Goal: Transaction & Acquisition: Book appointment/travel/reservation

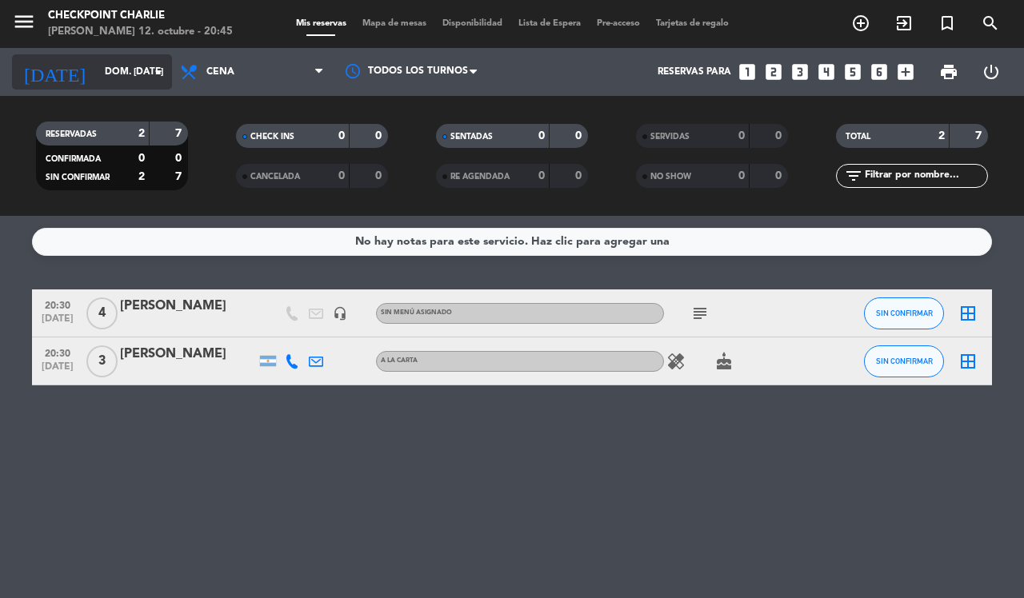
click at [110, 69] on input "dom. [DATE]" at bounding box center [160, 71] width 127 height 27
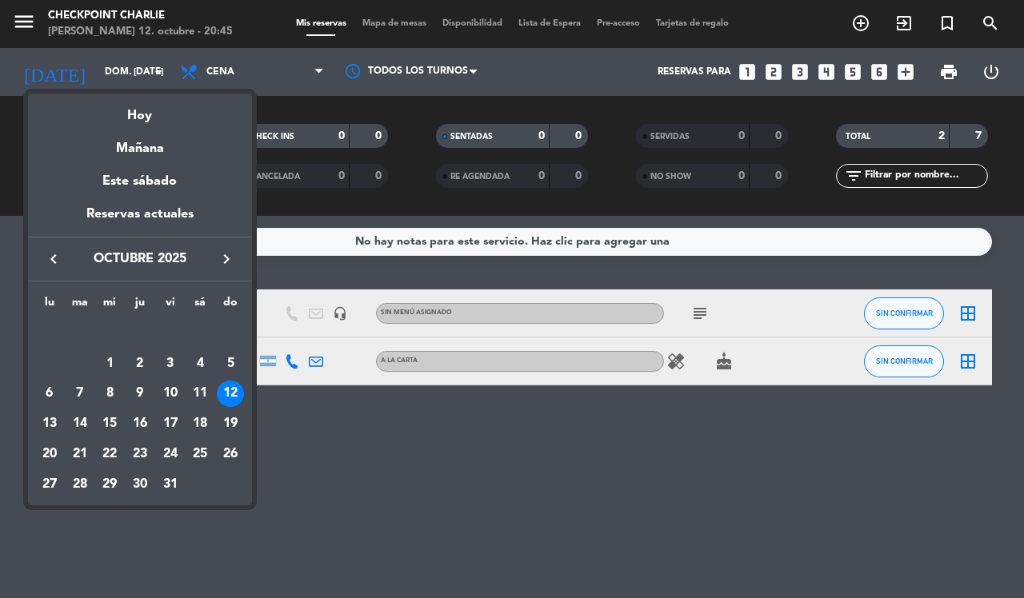
click at [858, 24] on div at bounding box center [512, 299] width 1024 height 598
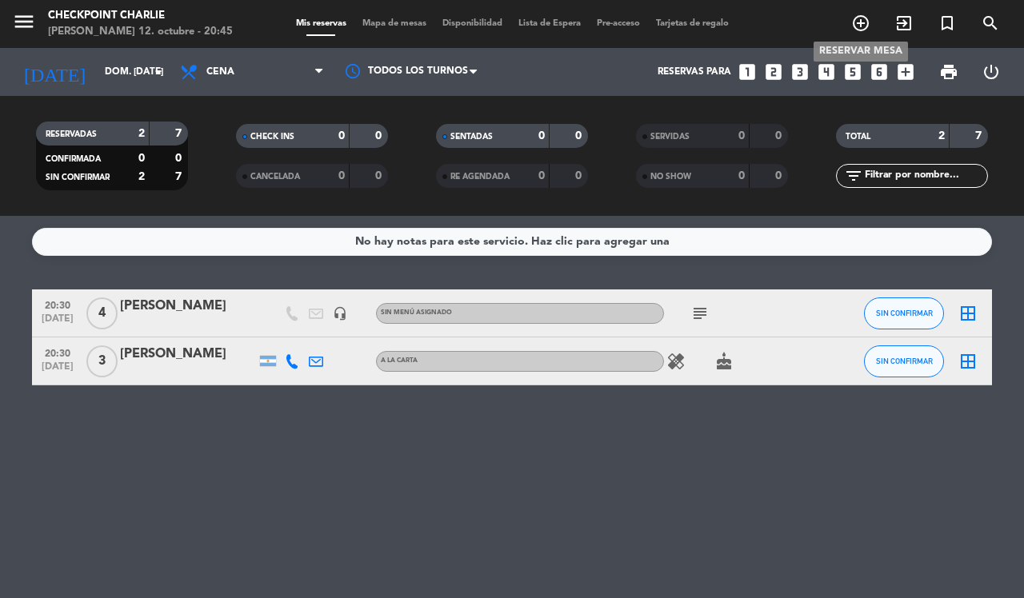
click at [861, 18] on icon "add_circle_outline" at bounding box center [860, 23] width 19 height 19
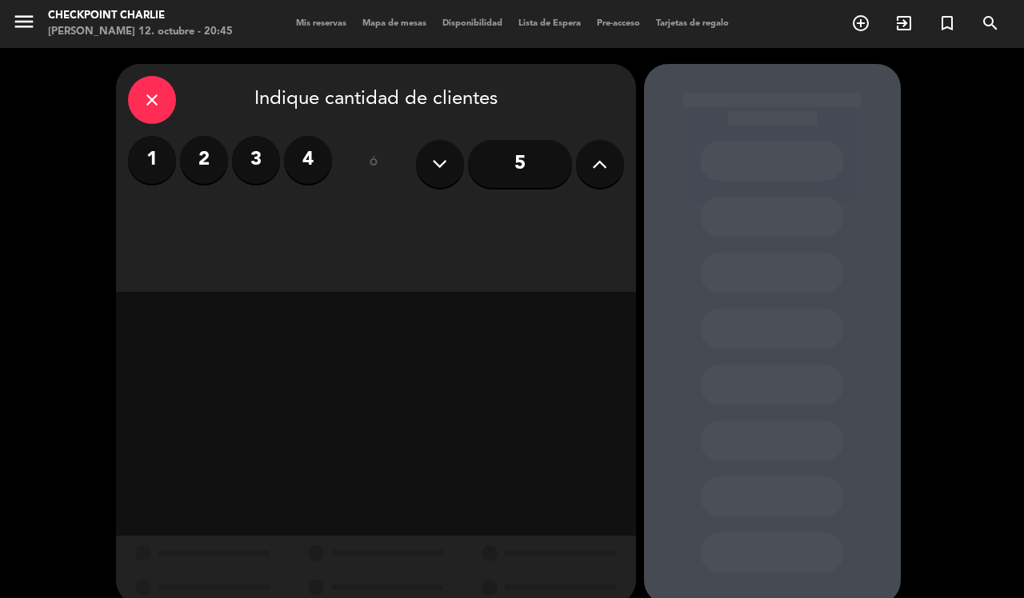
click at [202, 169] on label "2" at bounding box center [204, 160] width 48 height 48
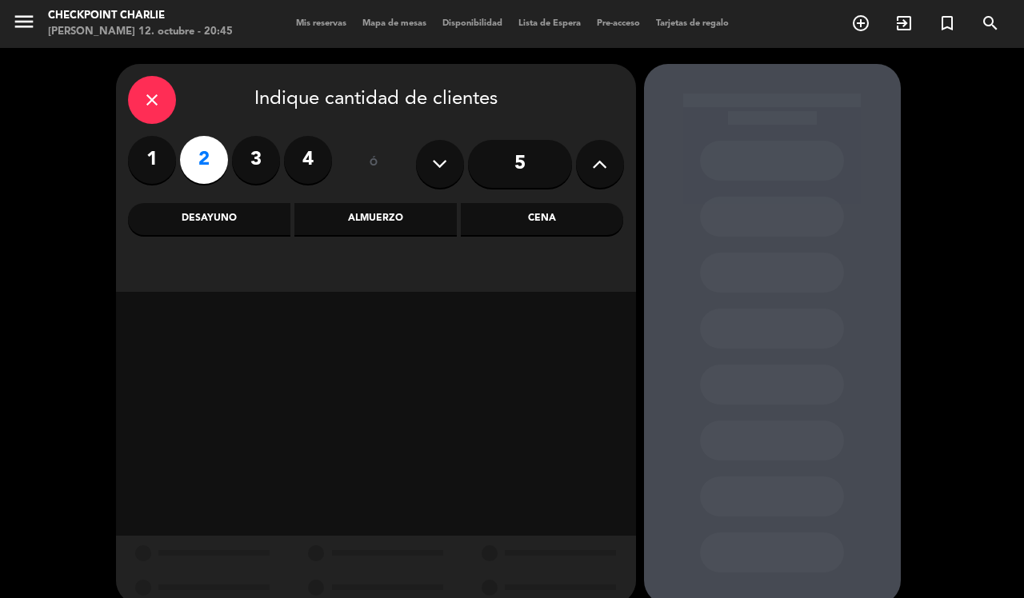
click at [553, 226] on div "Cena" at bounding box center [542, 219] width 162 height 32
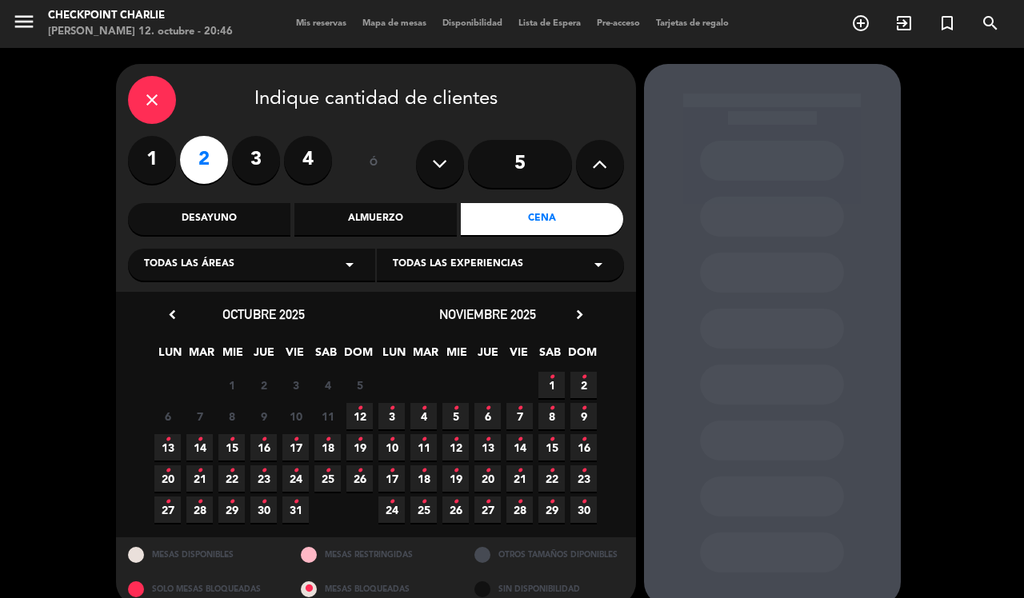
click at [166, 446] on icon "•" at bounding box center [168, 440] width 6 height 26
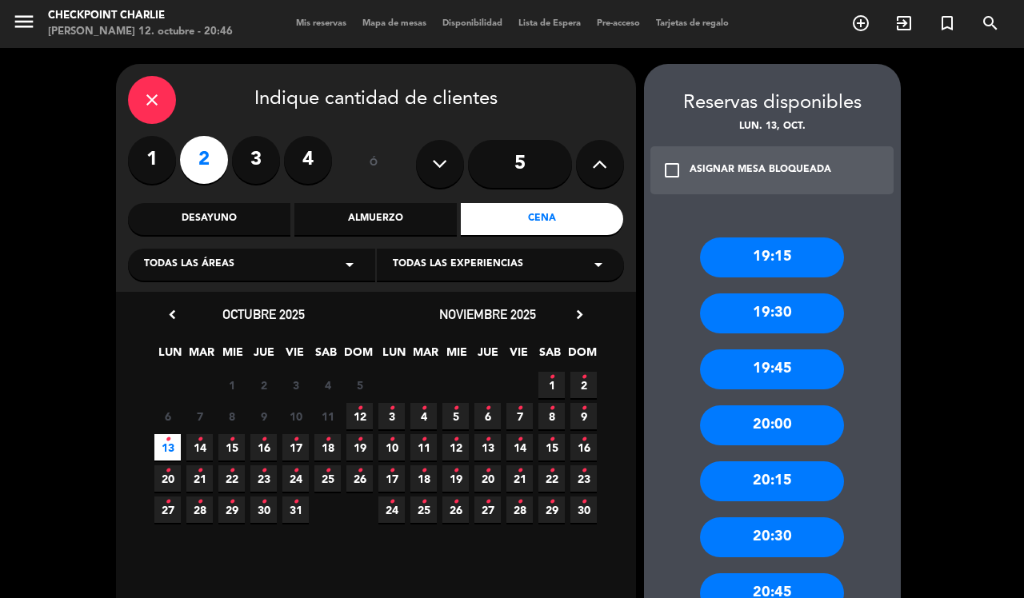
click at [398, 212] on div "Almuerzo" at bounding box center [375, 219] width 162 height 32
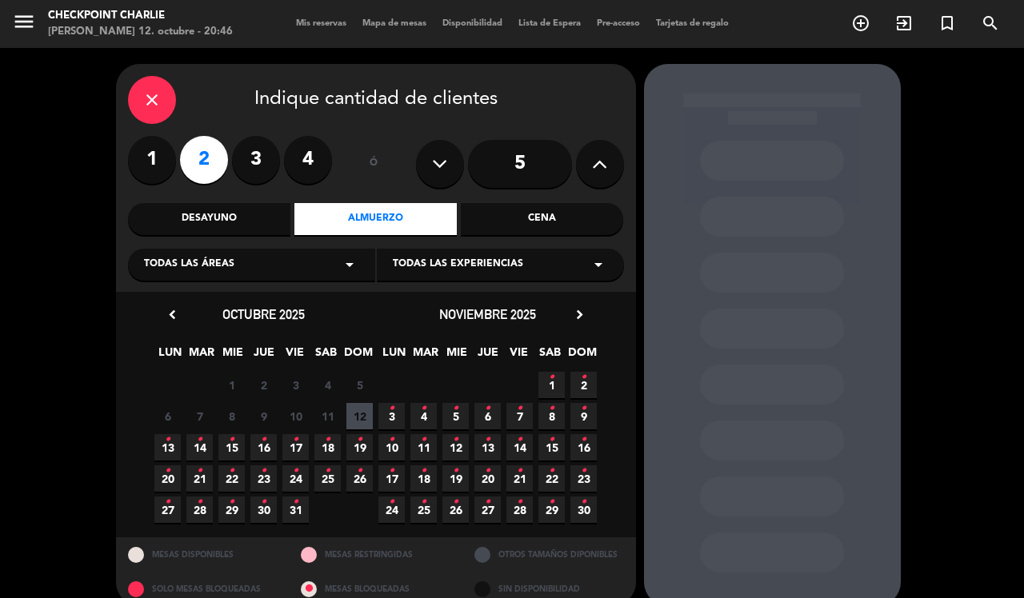
click at [162, 437] on span "13 •" at bounding box center [167, 447] width 26 height 26
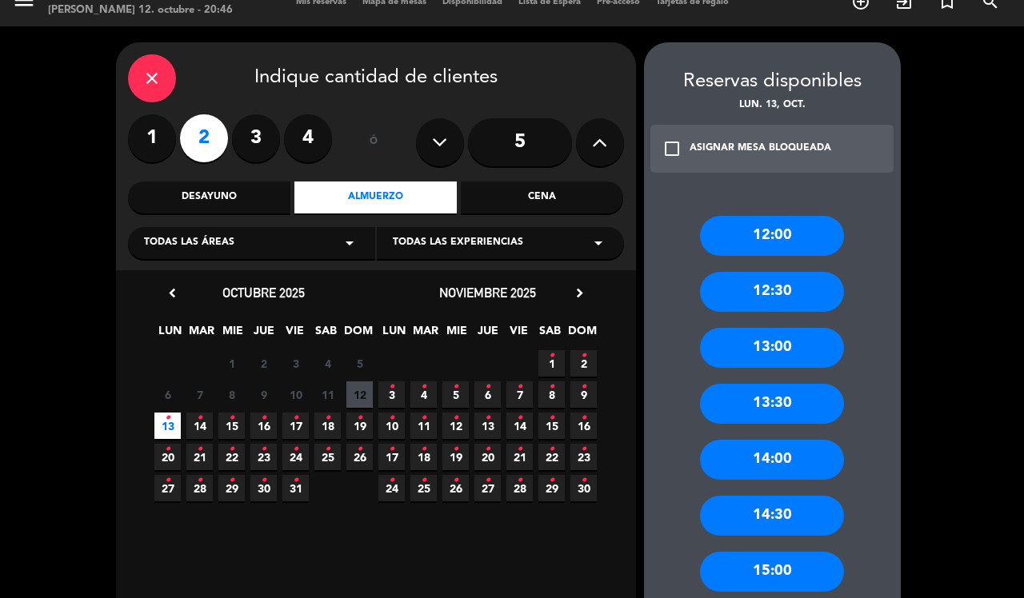
click at [824, 354] on div "13:00" at bounding box center [772, 348] width 144 height 40
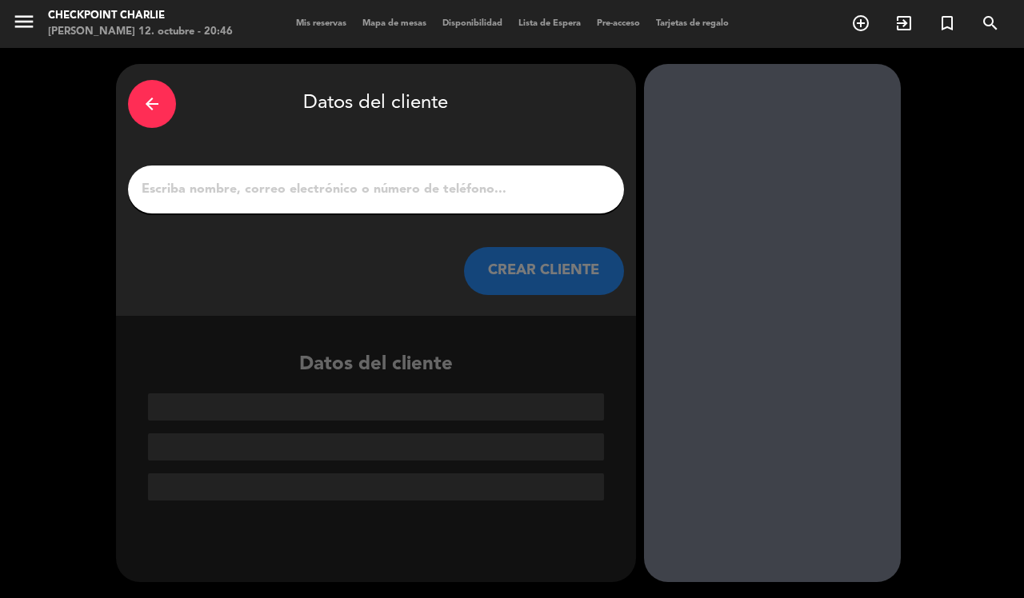
click at [390, 185] on input "1" at bounding box center [376, 189] width 472 height 22
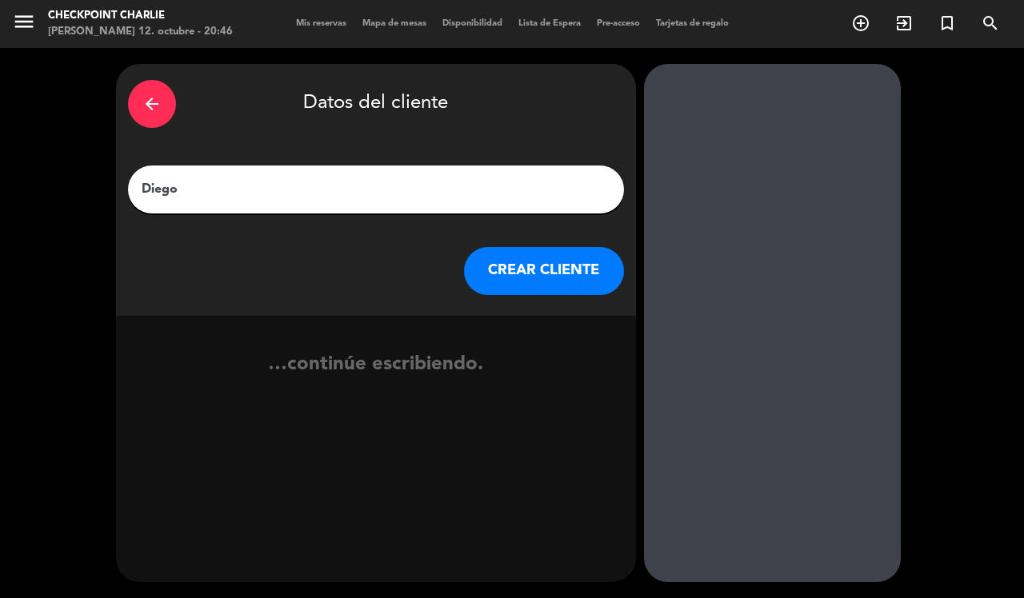
type input "Diego"
click at [545, 242] on div "arrow_back Datos del cliente [PERSON_NAME] CLIENTE" at bounding box center [376, 190] width 520 height 252
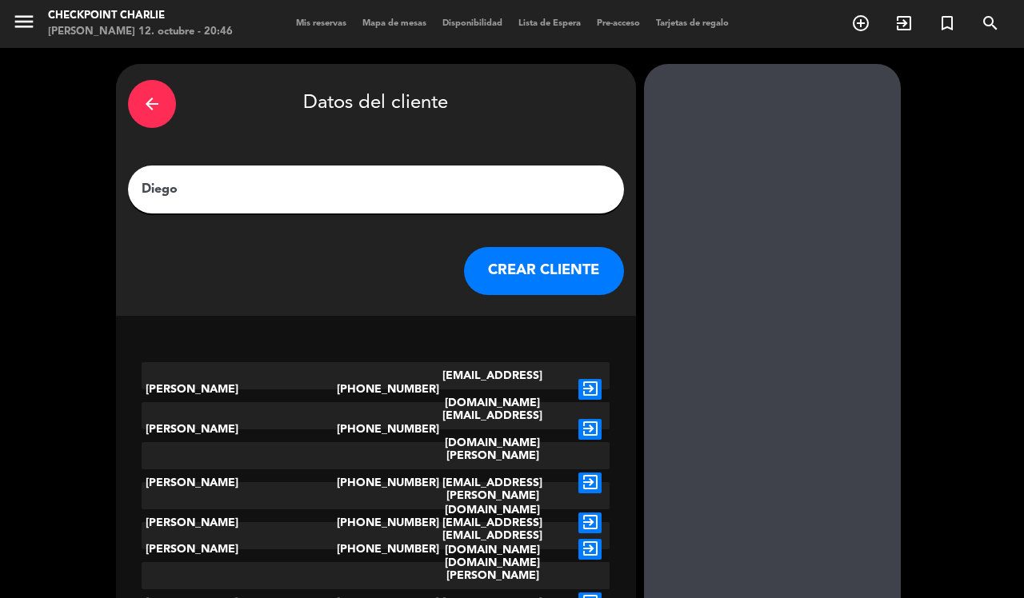
click at [536, 258] on button "CREAR CLIENTE" at bounding box center [544, 271] width 160 height 48
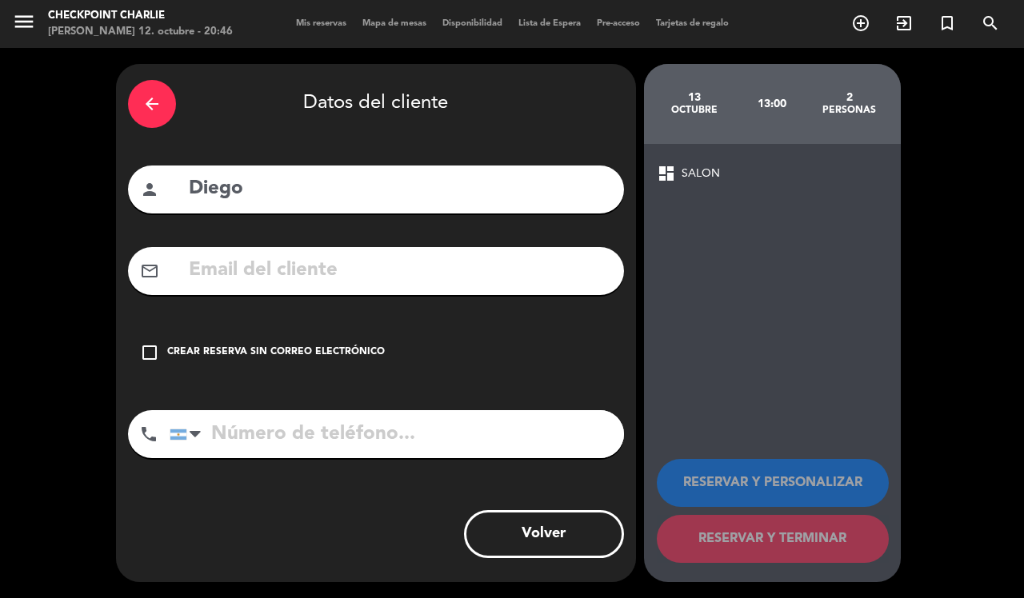
click at [194, 341] on div "check_box_outline_blank Crear reserva sin correo electrónico" at bounding box center [376, 353] width 496 height 48
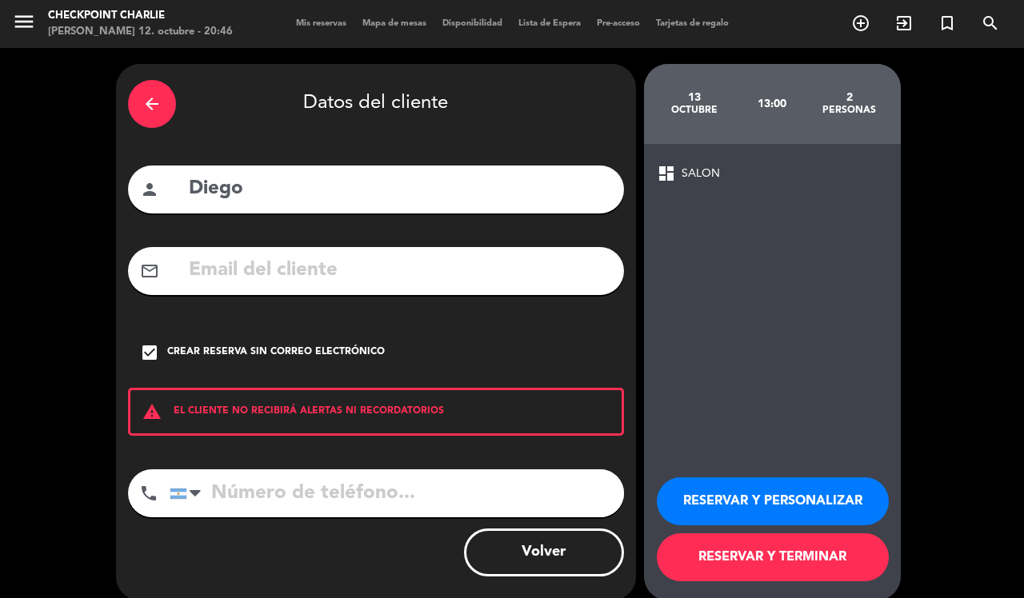
click at [772, 558] on button "RESERVAR Y TERMINAR" at bounding box center [773, 558] width 232 height 48
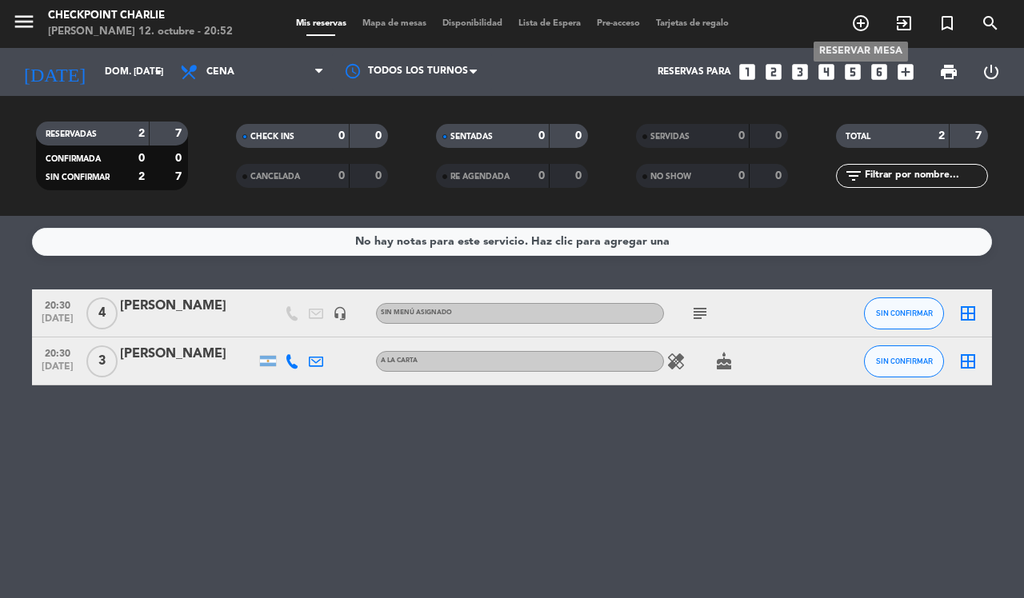
click at [856, 25] on icon "add_circle_outline" at bounding box center [860, 23] width 19 height 19
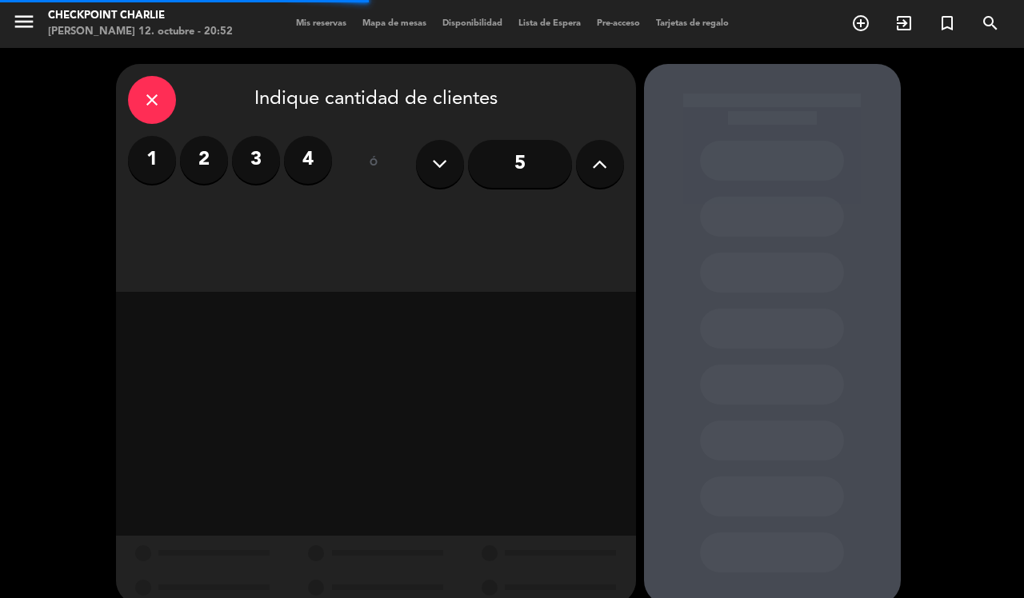
click at [334, 162] on div "1 2 3 4 ó 5" at bounding box center [376, 164] width 496 height 56
click at [317, 158] on label "4" at bounding box center [308, 160] width 48 height 48
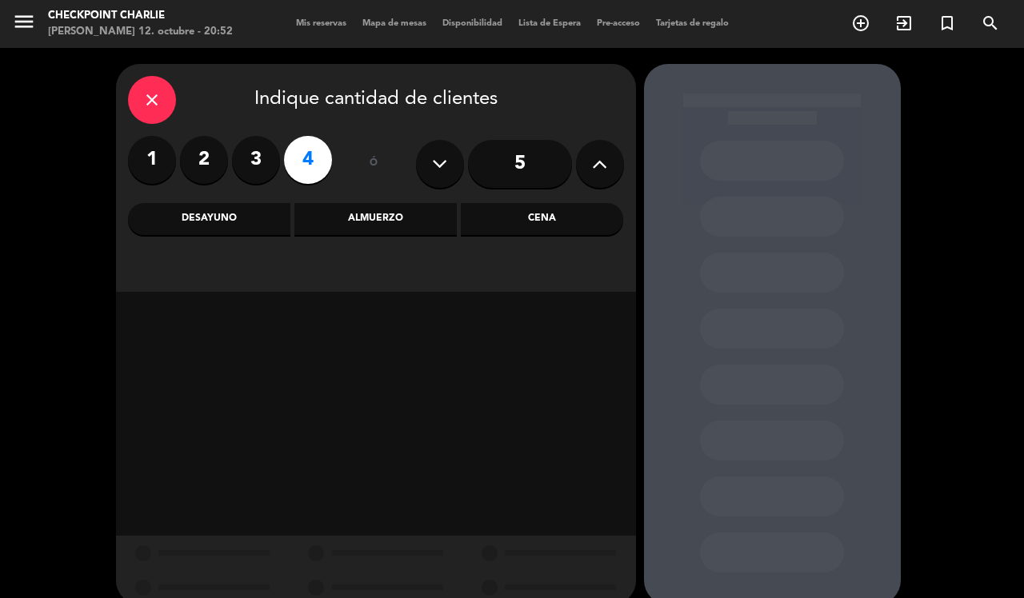
click at [372, 216] on div "Almuerzo" at bounding box center [375, 219] width 162 height 32
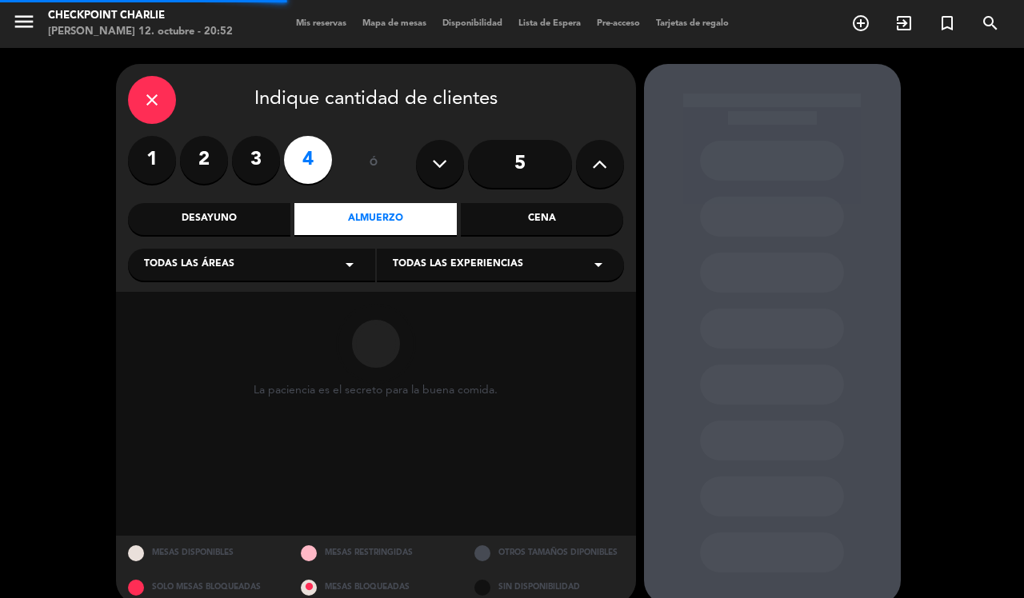
click at [328, 260] on div "Todas las áreas arrow_drop_down" at bounding box center [251, 265] width 247 height 32
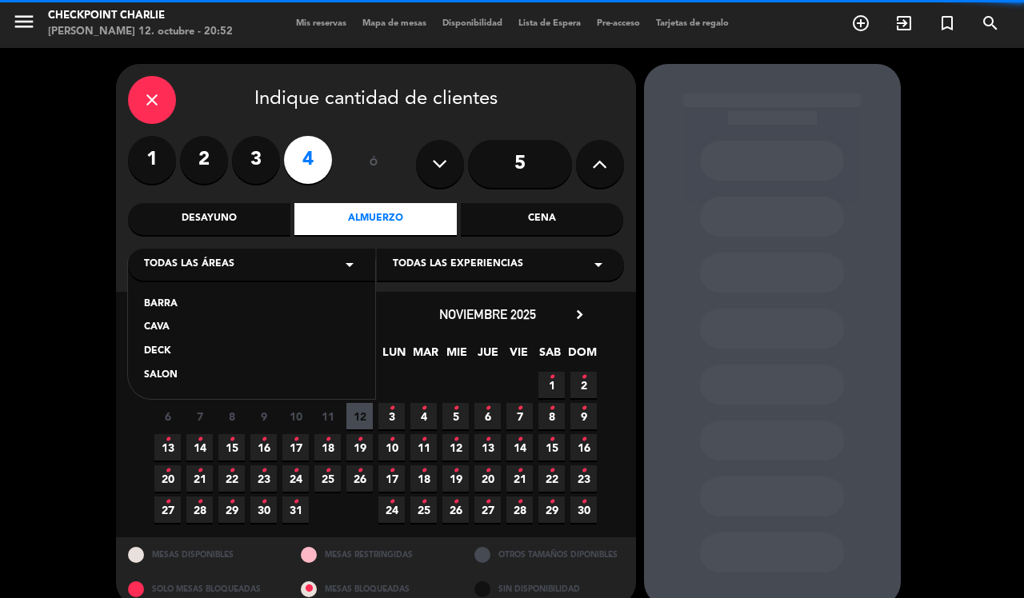
click at [230, 368] on div "SALON" at bounding box center [251, 376] width 215 height 16
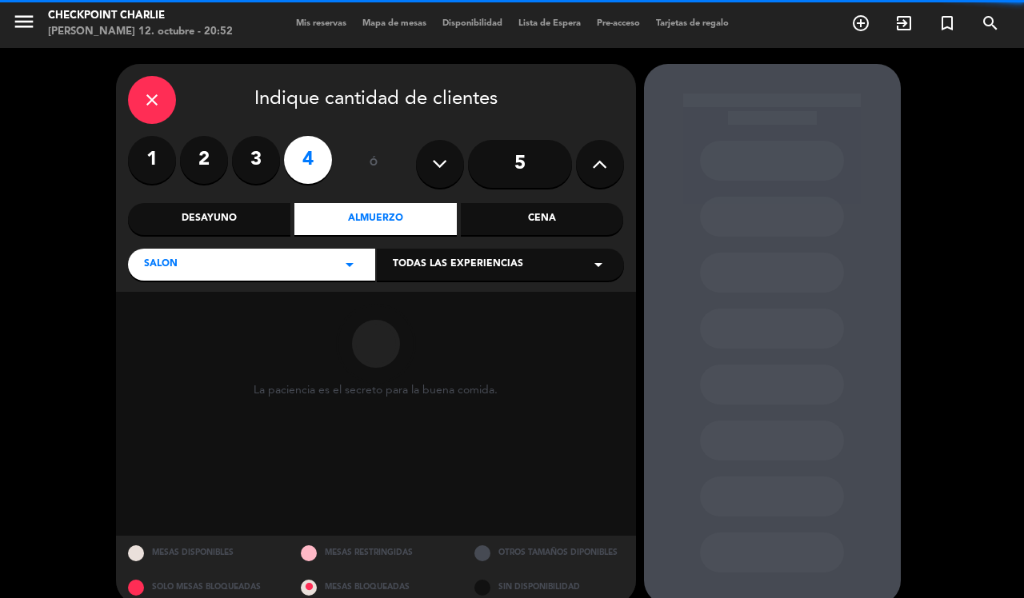
click at [408, 278] on div "Todas las experiencias arrow_drop_down" at bounding box center [500, 265] width 247 height 32
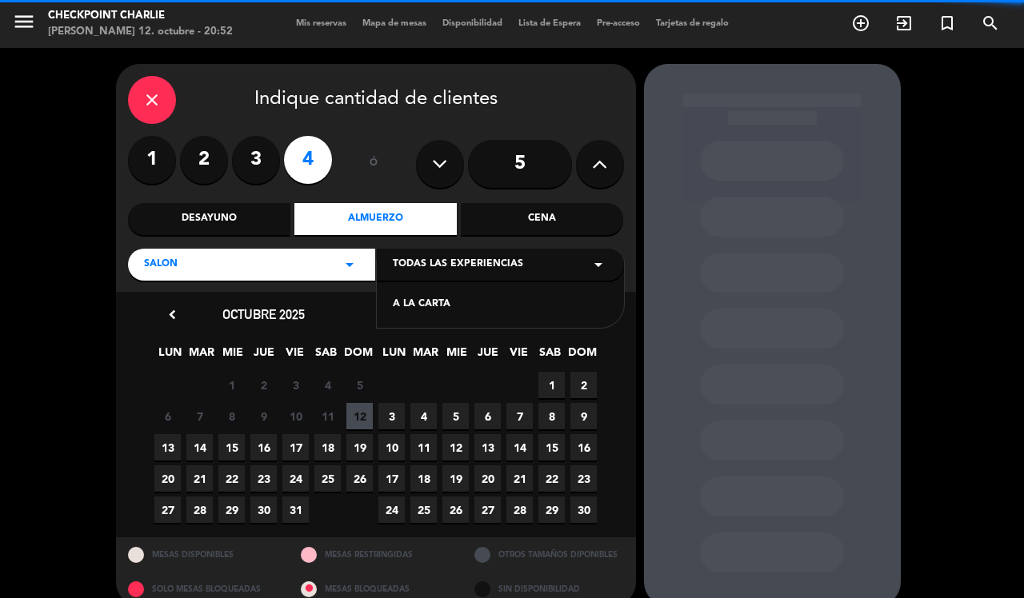
click at [421, 305] on div "A LA CARTA" at bounding box center [500, 305] width 215 height 16
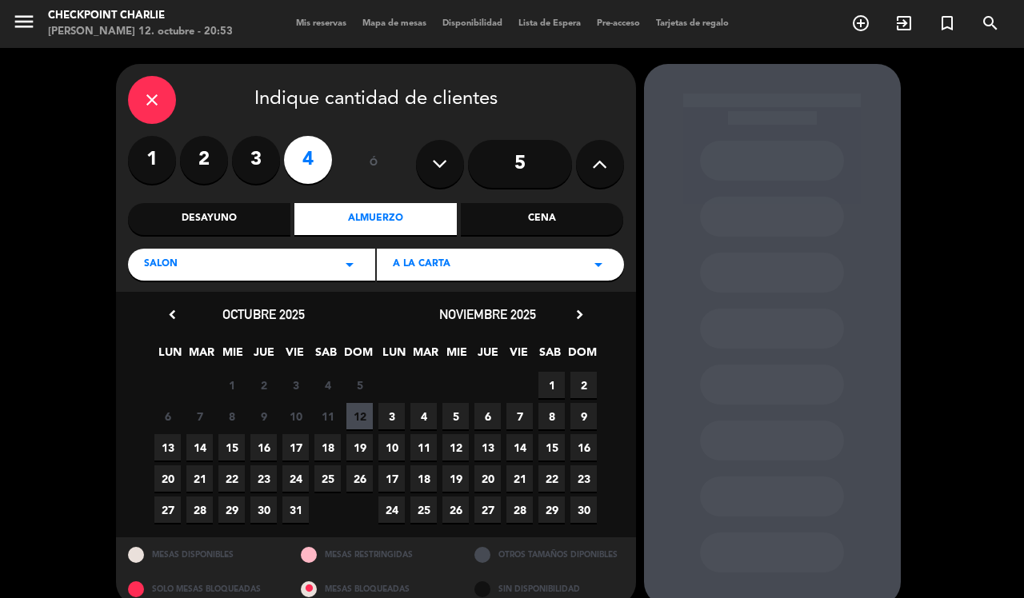
click at [360, 448] on span "19" at bounding box center [359, 447] width 26 height 26
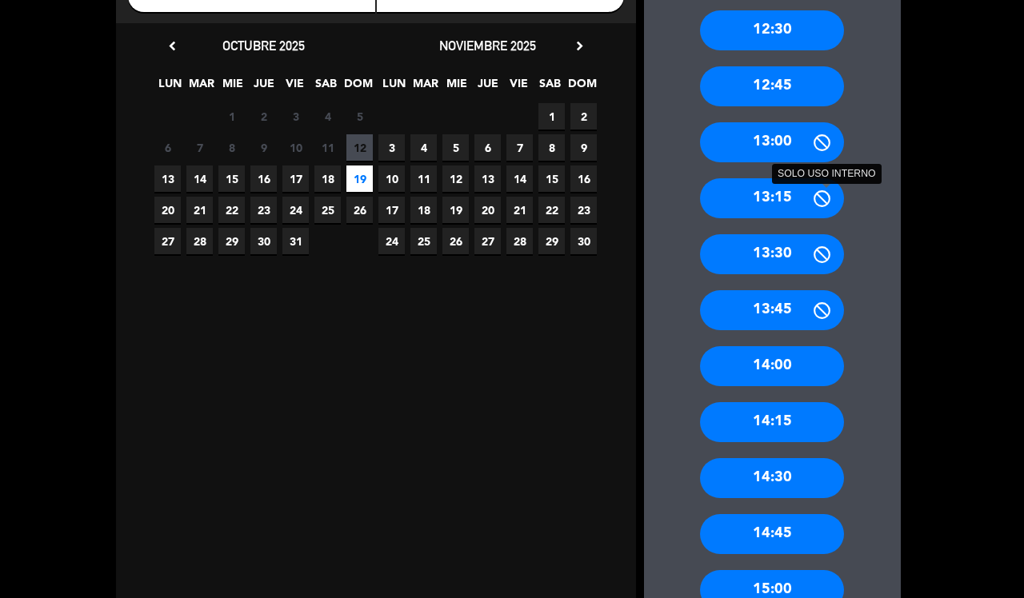
scroll to position [322, 0]
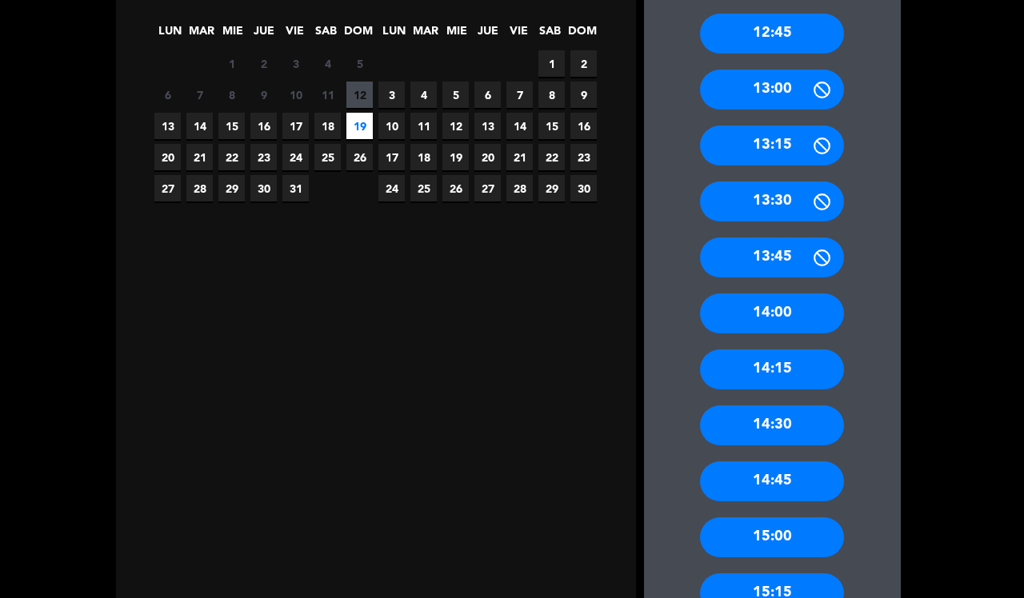
click at [786, 201] on div "13:30" at bounding box center [772, 202] width 144 height 40
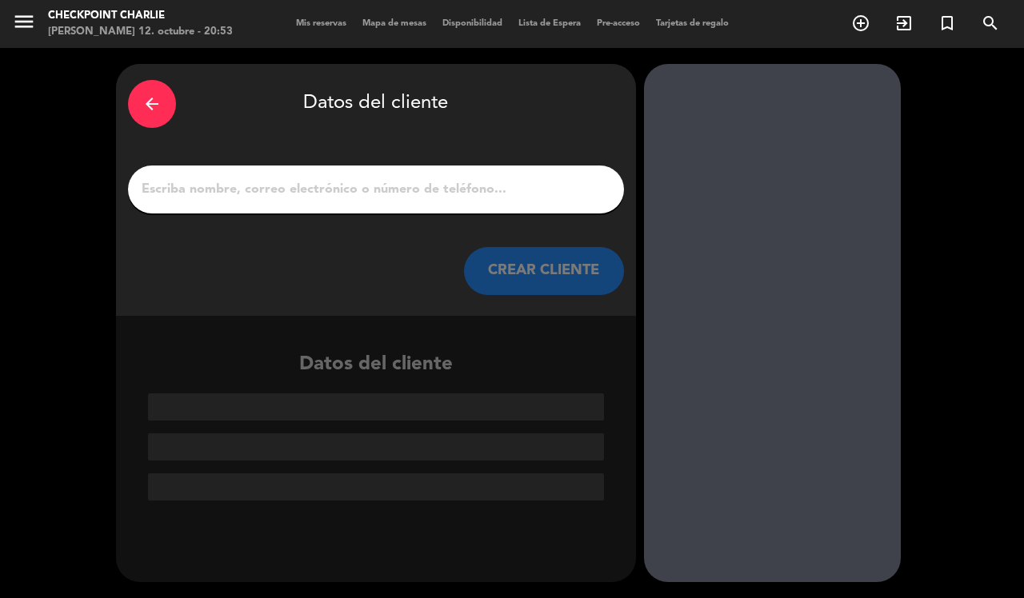
scroll to position [0, 0]
click at [372, 190] on input "1" at bounding box center [376, 189] width 472 height 22
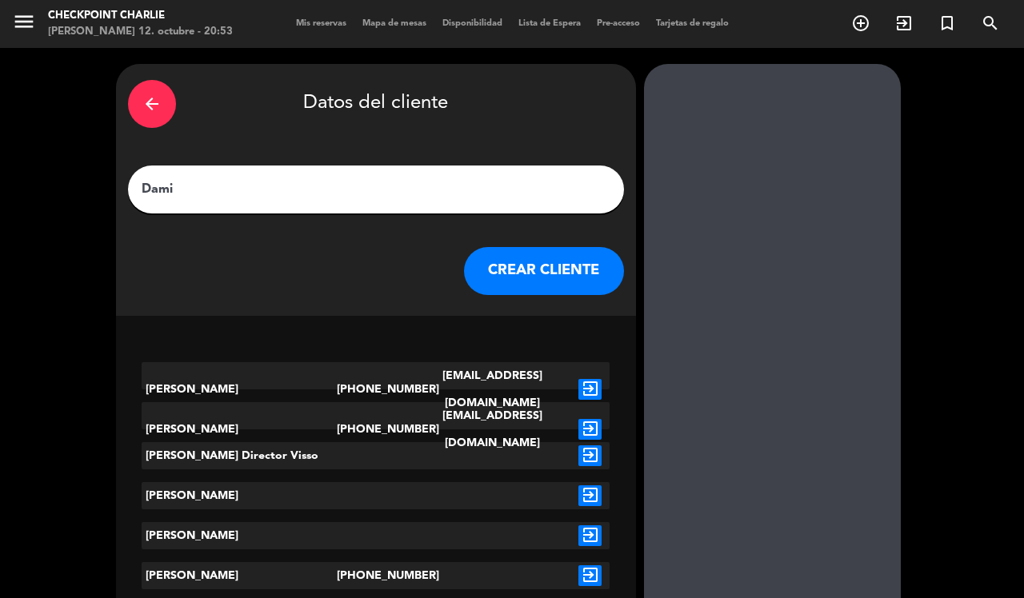
type input "Dami"
click at [574, 278] on button "CREAR CLIENTE" at bounding box center [544, 271] width 160 height 48
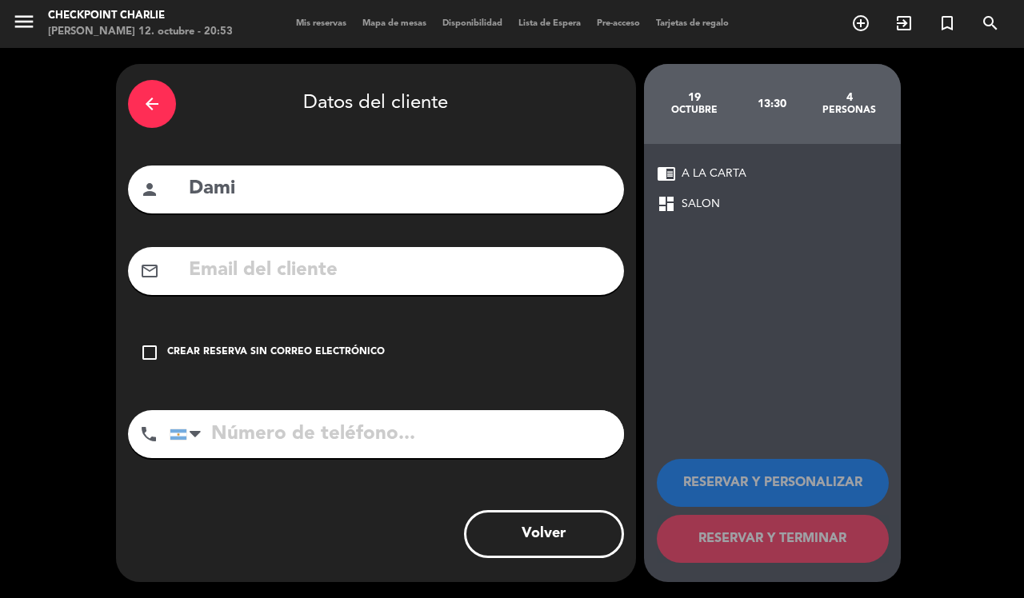
click at [344, 346] on div "Crear reserva sin correo electrónico" at bounding box center [276, 353] width 218 height 16
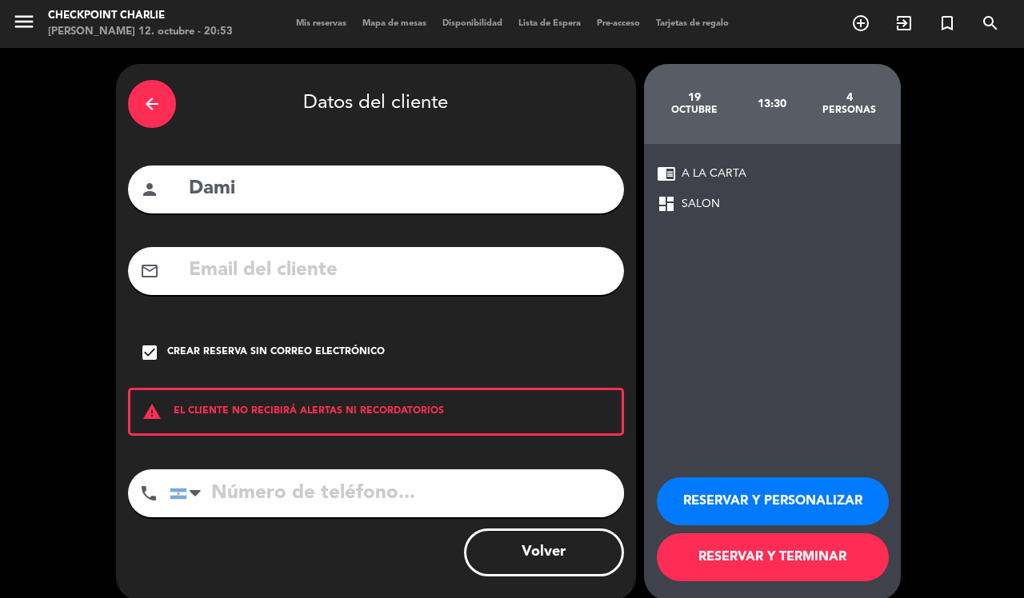
click at [849, 574] on button "RESERVAR Y TERMINAR" at bounding box center [773, 558] width 232 height 48
